Goal: Obtain resource: Obtain resource

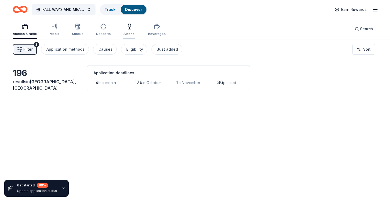
click at [128, 30] on div "Alcohol" at bounding box center [129, 29] width 12 height 13
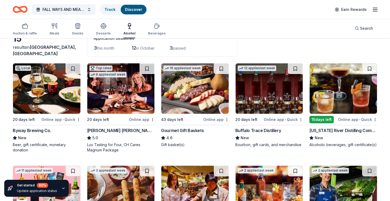
scroll to position [36, 0]
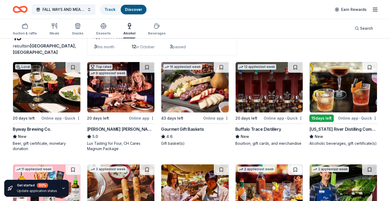
click at [62, 120] on div "Online app • Quick" at bounding box center [60, 118] width 39 height 7
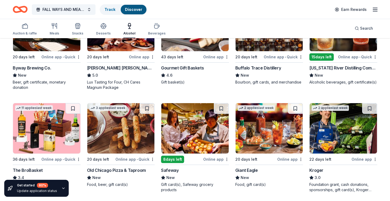
scroll to position [97, 0]
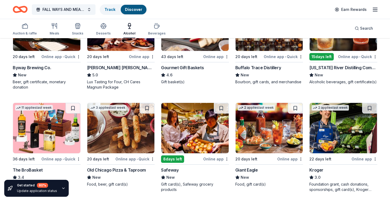
click at [67, 159] on div "Online app • Quick" at bounding box center [60, 159] width 39 height 7
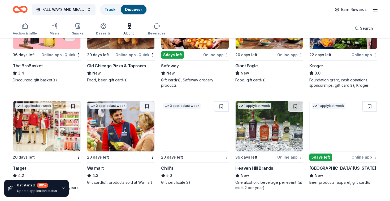
scroll to position [202, 0]
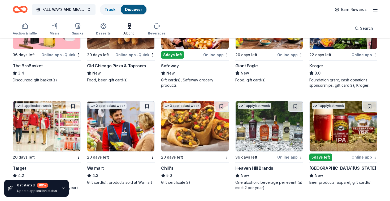
click at [288, 160] on div "Online app" at bounding box center [290, 157] width 26 height 7
click at [366, 158] on div "Online app" at bounding box center [365, 157] width 26 height 7
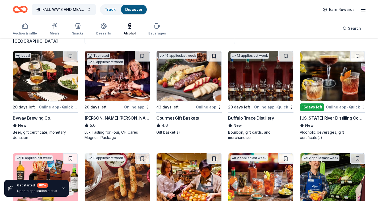
scroll to position [38, 0]
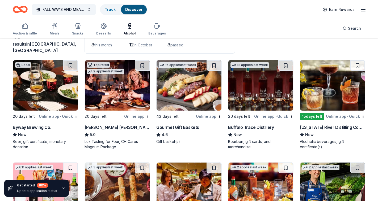
click at [344, 117] on div "Online app • Quick" at bounding box center [344, 116] width 39 height 7
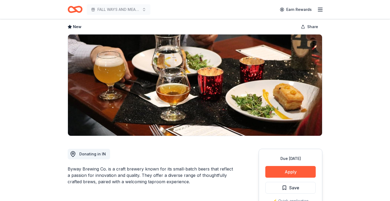
scroll to position [25, 0]
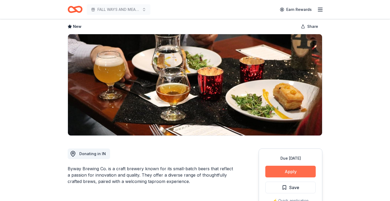
click at [305, 170] on button "Apply" at bounding box center [290, 172] width 50 height 12
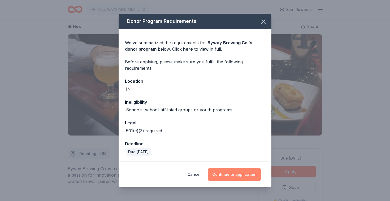
click at [229, 174] on button "Continue to application" at bounding box center [234, 174] width 53 height 13
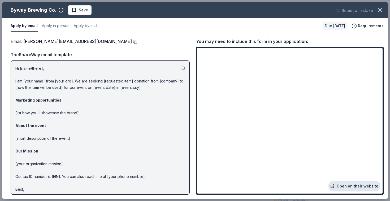
click at [347, 188] on link "Open on their website" at bounding box center [354, 186] width 52 height 11
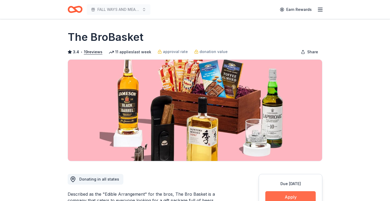
click at [280, 195] on button "Apply" at bounding box center [290, 197] width 50 height 12
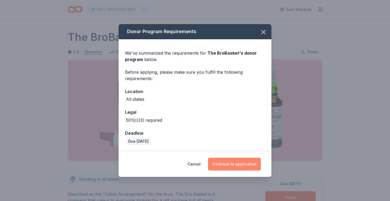
click at [239, 164] on button "Continue to application" at bounding box center [234, 164] width 53 height 13
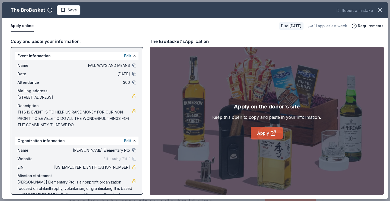
click at [263, 134] on link "Apply" at bounding box center [267, 133] width 32 height 13
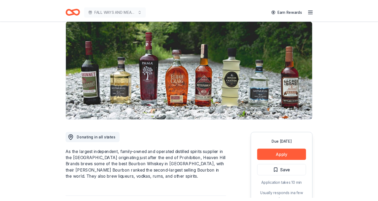
scroll to position [42, 0]
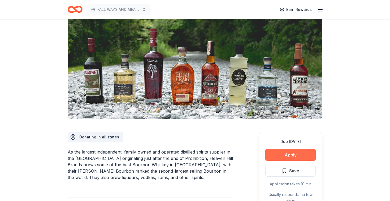
click at [297, 156] on button "Apply" at bounding box center [290, 155] width 50 height 12
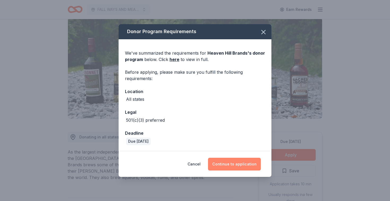
click at [236, 163] on button "Continue to application" at bounding box center [234, 164] width 53 height 13
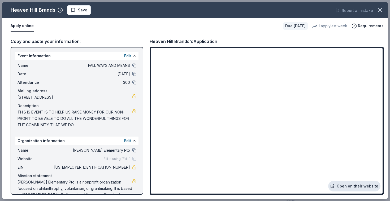
click at [342, 187] on link "Open on their website" at bounding box center [354, 186] width 52 height 11
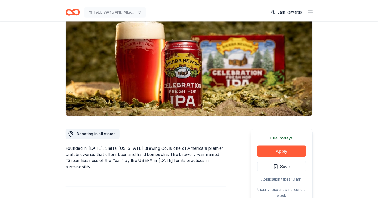
scroll to position [46, 0]
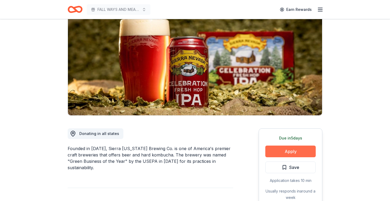
click at [301, 152] on button "Apply" at bounding box center [290, 152] width 50 height 12
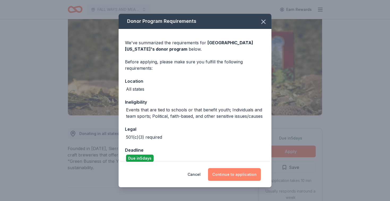
click at [233, 178] on button "Continue to application" at bounding box center [234, 174] width 53 height 13
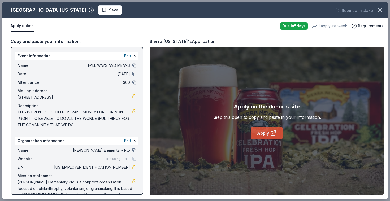
click at [271, 136] on icon at bounding box center [273, 133] width 6 height 6
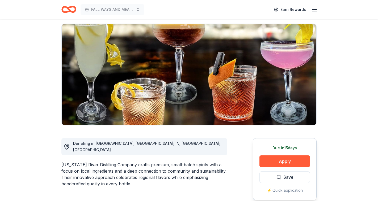
scroll to position [41, 0]
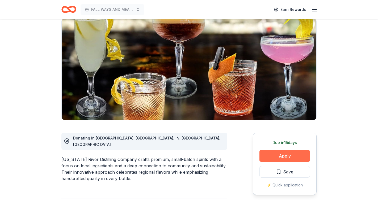
click at [301, 155] on button "Apply" at bounding box center [284, 156] width 50 height 12
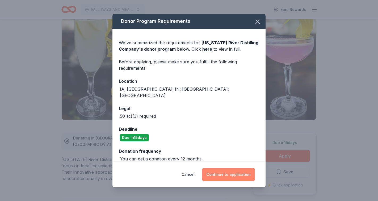
click at [230, 177] on button "Continue to application" at bounding box center [228, 174] width 53 height 13
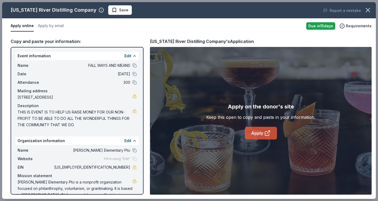
click at [259, 131] on link "Apply" at bounding box center [261, 133] width 32 height 13
